Goal: Information Seeking & Learning: Learn about a topic

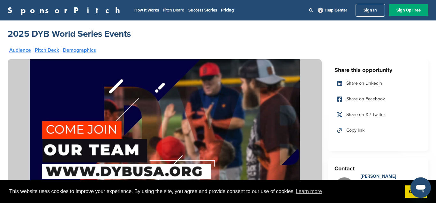
click at [163, 11] on link "Pitch Board" at bounding box center [174, 10] width 22 height 5
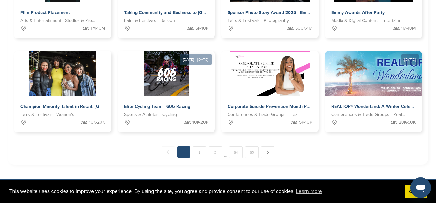
scroll to position [357, 0]
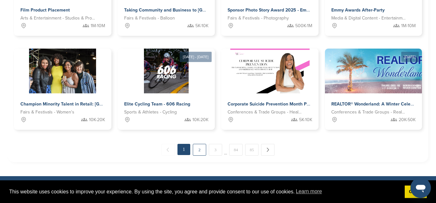
click at [202, 149] on link "2" at bounding box center [199, 150] width 13 height 12
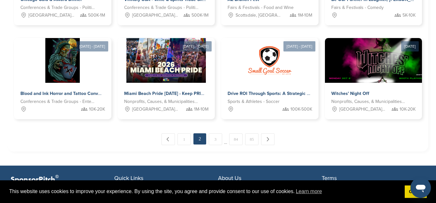
scroll to position [370, 0]
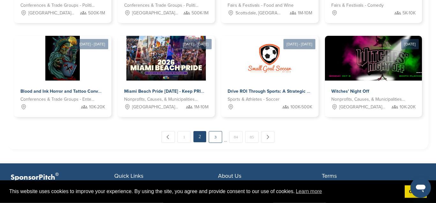
click at [217, 136] on link "3" at bounding box center [215, 137] width 13 height 12
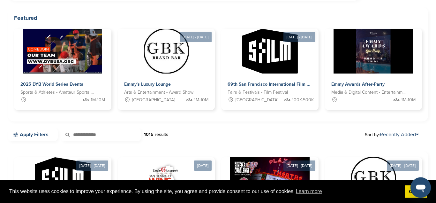
scroll to position [0, 0]
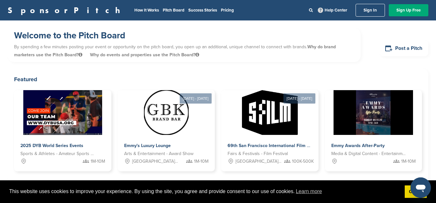
click at [28, 12] on link "SponsorPitch" at bounding box center [66, 10] width 116 height 8
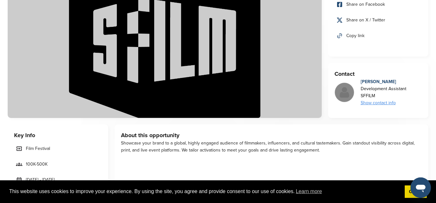
scroll to position [106, 0]
